Goal: Information Seeking & Learning: Learn about a topic

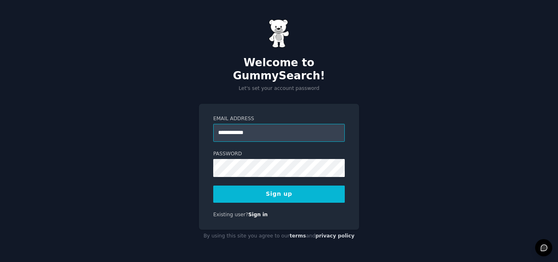
click at [267, 124] on input "**********" at bounding box center [279, 133] width 132 height 18
click at [283, 186] on button "Sign up" at bounding box center [279, 194] width 132 height 17
click at [228, 126] on input "**********" at bounding box center [279, 133] width 132 height 18
type input "**********"
click at [268, 150] on label "Password" at bounding box center [279, 153] width 132 height 7
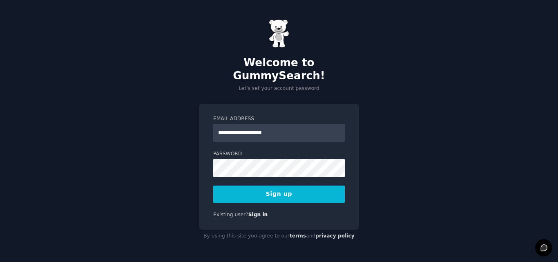
click at [278, 186] on button "Sign up" at bounding box center [279, 194] width 132 height 17
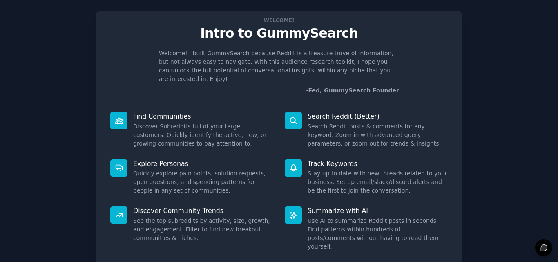
scroll to position [58, 0]
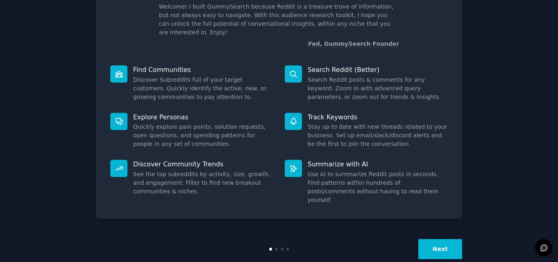
click at [441, 239] on button "Next" at bounding box center [440, 249] width 44 height 20
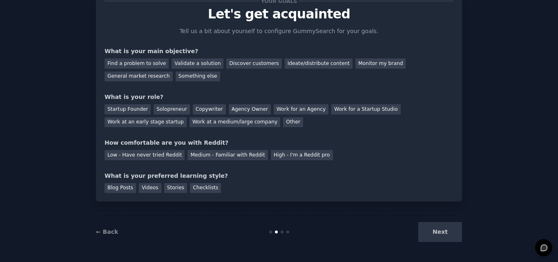
scroll to position [14, 0]
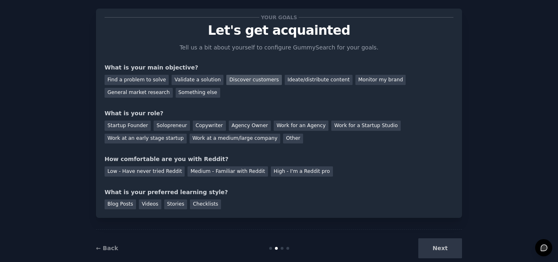
click at [244, 78] on div "Discover customers" at bounding box center [253, 80] width 55 height 10
click at [173, 88] on div "General market research" at bounding box center [139, 93] width 68 height 10
click at [226, 81] on div "Discover customers" at bounding box center [253, 80] width 55 height 10
click at [190, 143] on div "Work at a medium/large company" at bounding box center [235, 139] width 91 height 10
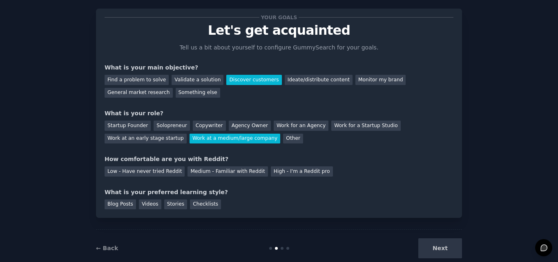
click at [190, 143] on div "Work at a medium/large company" at bounding box center [235, 139] width 91 height 10
click at [283, 139] on div "Other" at bounding box center [293, 139] width 20 height 10
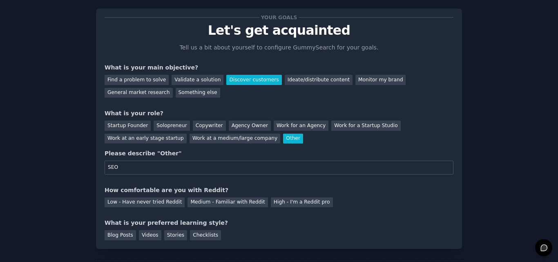
type input "SEO"
click at [243, 154] on div "Please describe "Other"" at bounding box center [279, 153] width 349 height 9
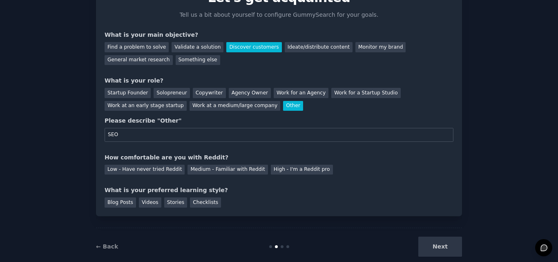
scroll to position [62, 0]
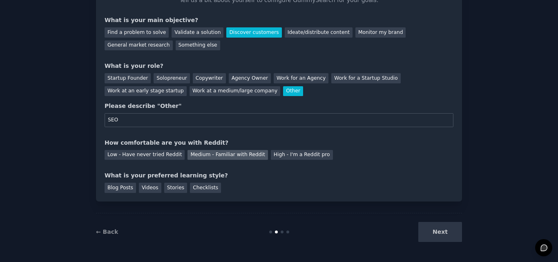
click at [214, 152] on div "Medium - Familiar with Reddit" at bounding box center [228, 155] width 80 height 10
click at [127, 188] on div "Blog Posts" at bounding box center [120, 188] width 31 height 10
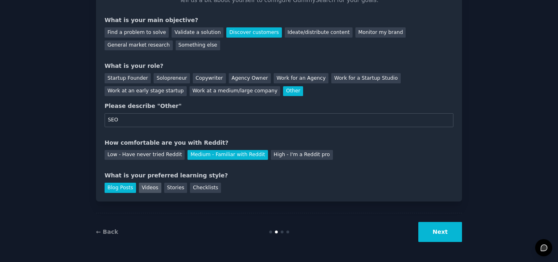
click at [144, 186] on div "Videos" at bounding box center [150, 188] width 22 height 10
click at [427, 233] on button "Next" at bounding box center [440, 232] width 44 height 20
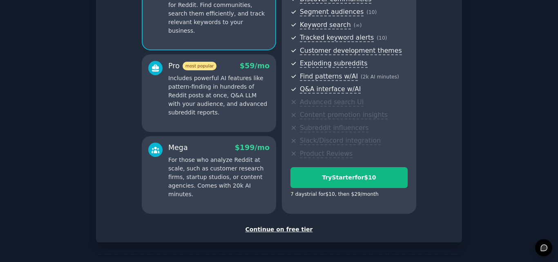
scroll to position [130, 0]
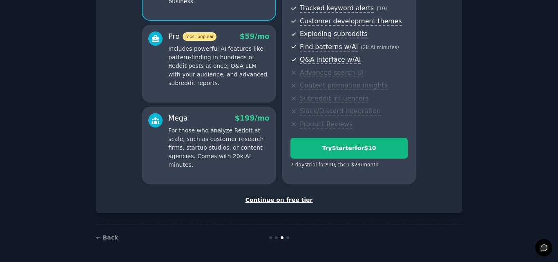
click at [267, 199] on div "Continue on free tier" at bounding box center [279, 200] width 349 height 9
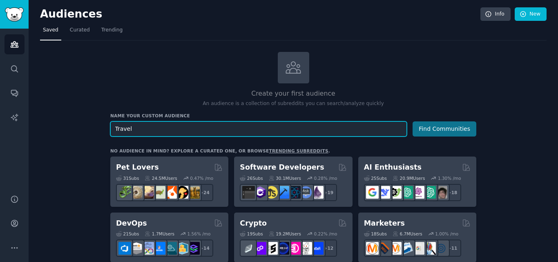
type input "Travel"
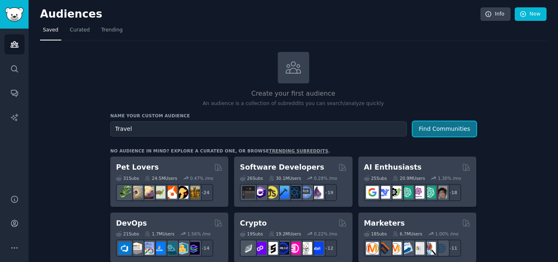
click at [443, 126] on button "Find Communities" at bounding box center [445, 128] width 64 height 15
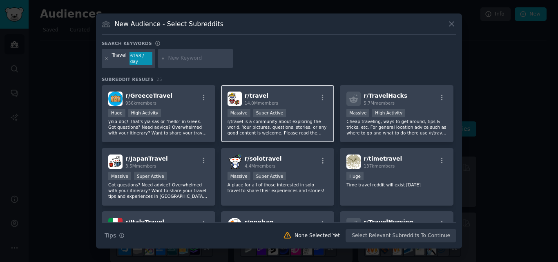
click at [301, 119] on p "r/travel is a community about exploring the world. Your pictures, questions, st…" at bounding box center [278, 127] width 101 height 17
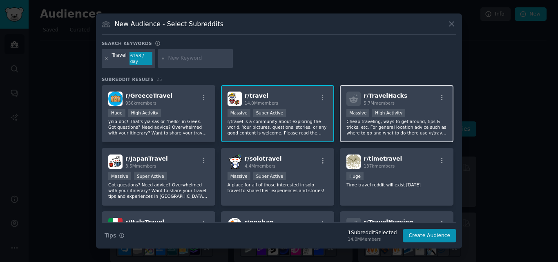
click at [384, 134] on div "r/ TravelHacks 5.7M members 1,000,000+ members Massive High Activity Cheap trav…" at bounding box center [397, 114] width 114 height 58
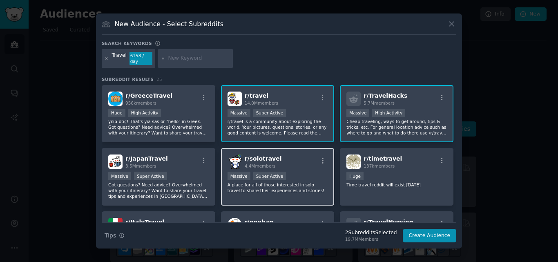
click at [286, 165] on div "r/ solotravel 4.4M members" at bounding box center [278, 161] width 101 height 14
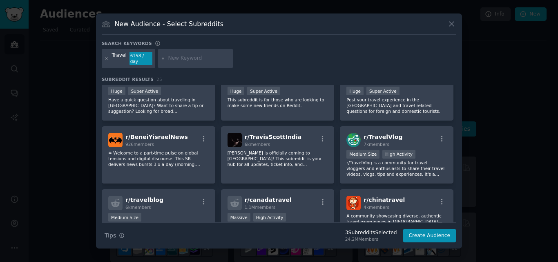
scroll to position [212, 0]
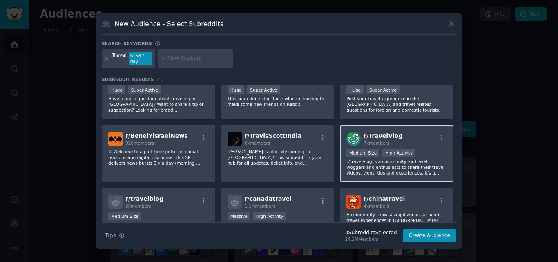
click at [398, 165] on p "r/TravelVlog is a community for travel vloggers and enthusiasts to share their …" at bounding box center [397, 167] width 101 height 17
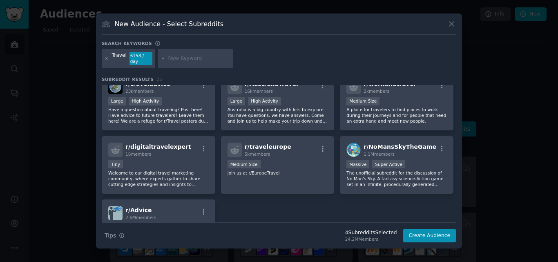
scroll to position [392, 0]
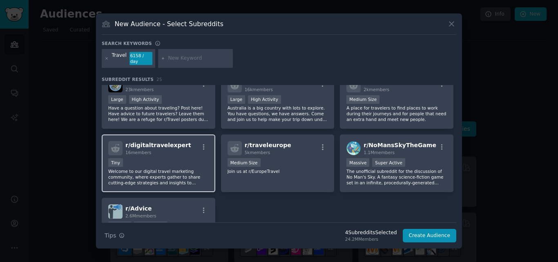
click at [189, 162] on div "Tiny" at bounding box center [158, 163] width 101 height 10
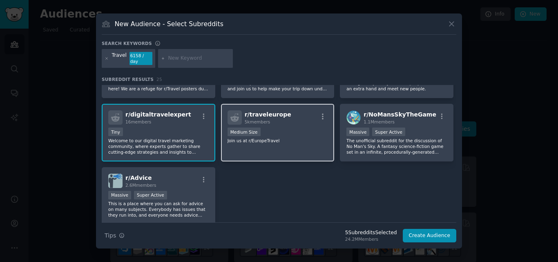
scroll to position [425, 0]
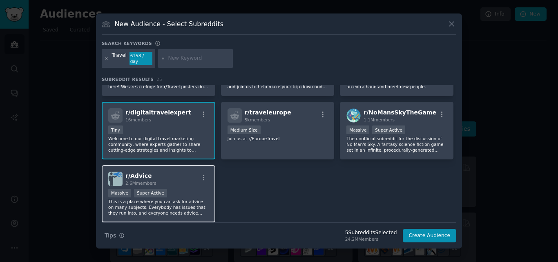
click at [189, 199] on p "This is a place where you can ask for advice on many subjects. Everybody has is…" at bounding box center [158, 207] width 101 height 17
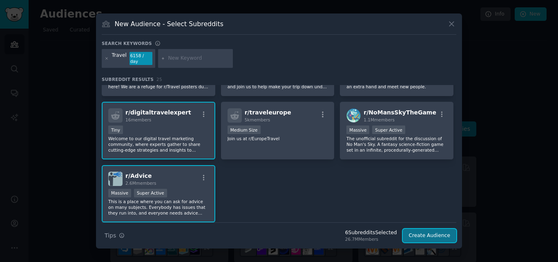
click at [421, 233] on button "Create Audience" at bounding box center [430, 236] width 54 height 14
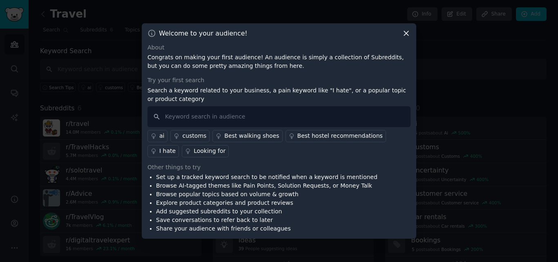
click at [295, 157] on div "About Congrats on making your first audience! An audience is simply a collectio…" at bounding box center [279, 138] width 263 height 190
click at [214, 115] on input "text" at bounding box center [279, 116] width 263 height 21
type input "Kedarnath tour"
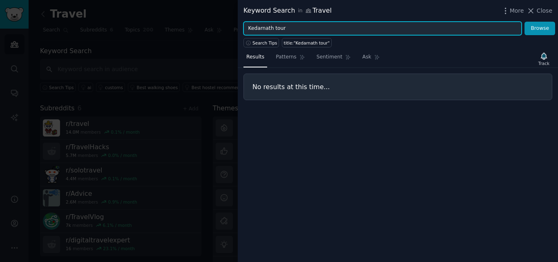
click at [284, 31] on input "Kedarnath tour" at bounding box center [383, 29] width 278 height 14
type input "Kedarnath"
click at [525, 22] on button "Browse" at bounding box center [540, 29] width 31 height 14
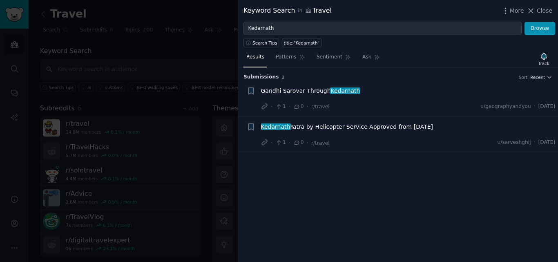
click at [339, 125] on span "Kedarnath Yatra by Helicopter Service Approved from Today" at bounding box center [347, 127] width 172 height 9
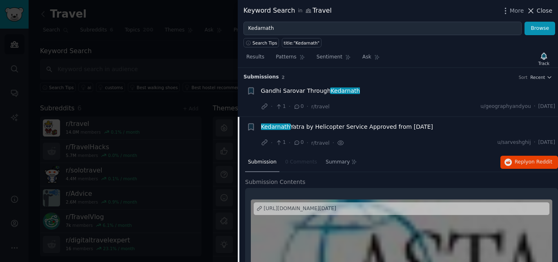
click at [543, 9] on span "Close" at bounding box center [545, 11] width 16 height 9
